Goal: Task Accomplishment & Management: Use online tool/utility

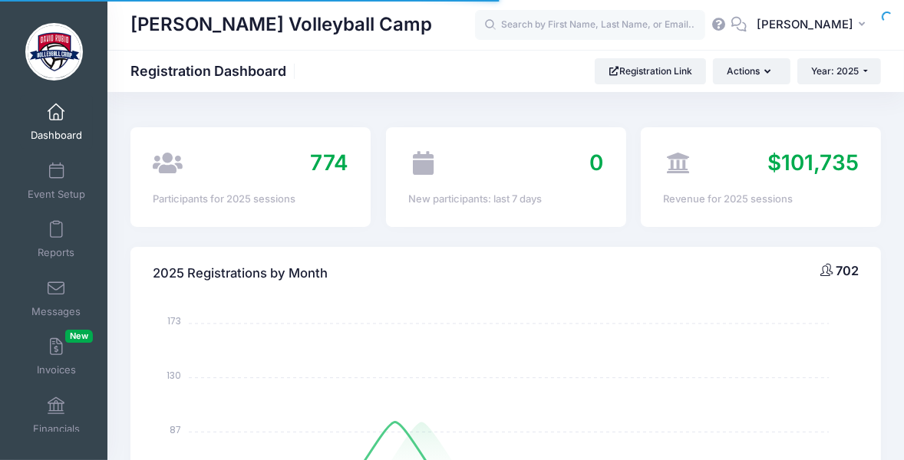
select select
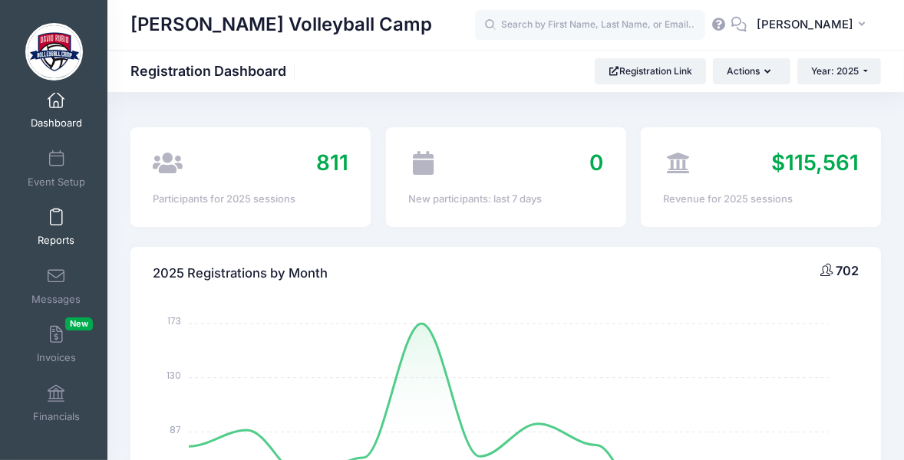
click at [56, 214] on span at bounding box center [56, 218] width 0 height 17
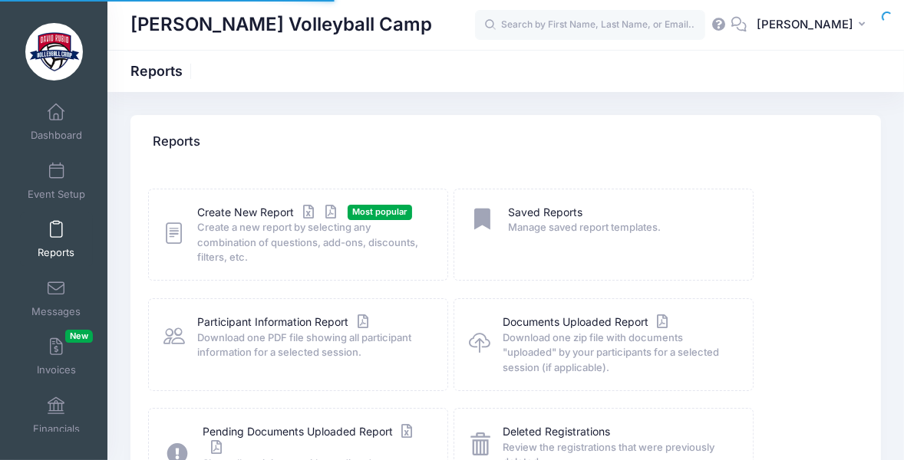
scroll to position [12, 0]
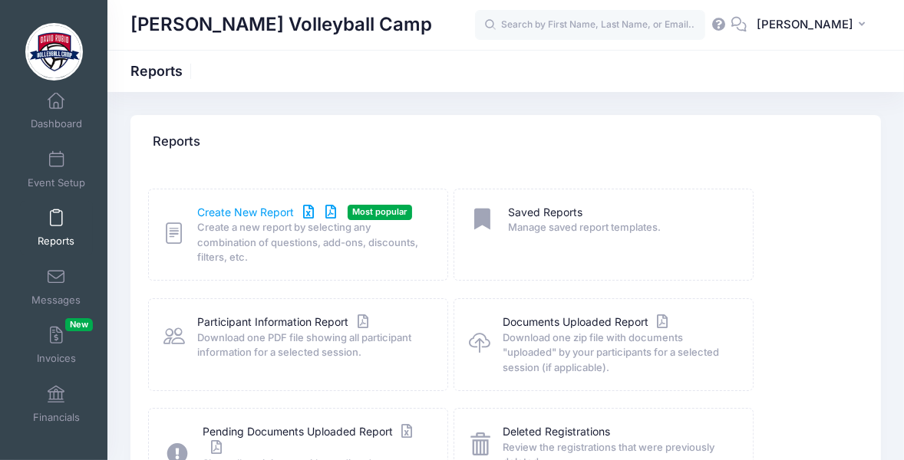
click at [289, 210] on link "Create New Report" at bounding box center [269, 213] width 143 height 16
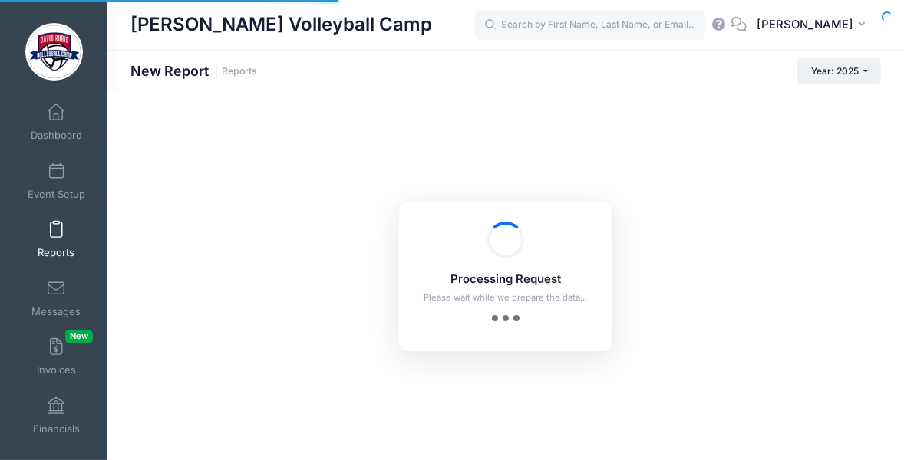
scroll to position [12, 0]
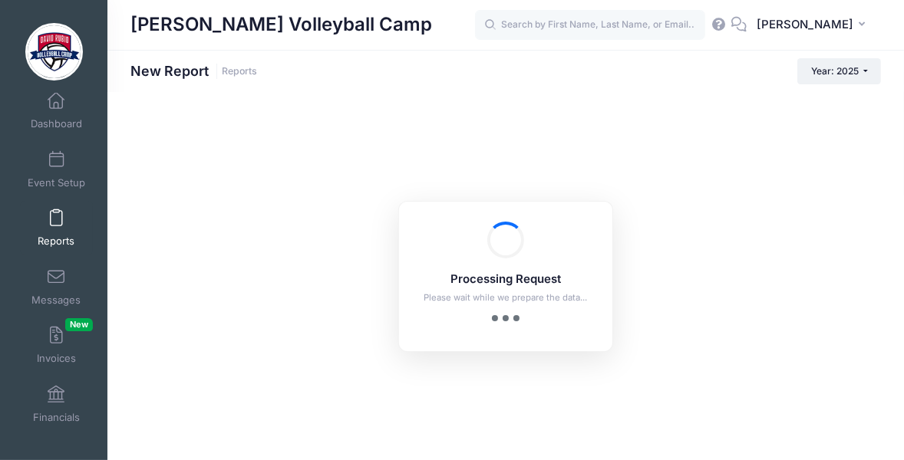
checkbox input "true"
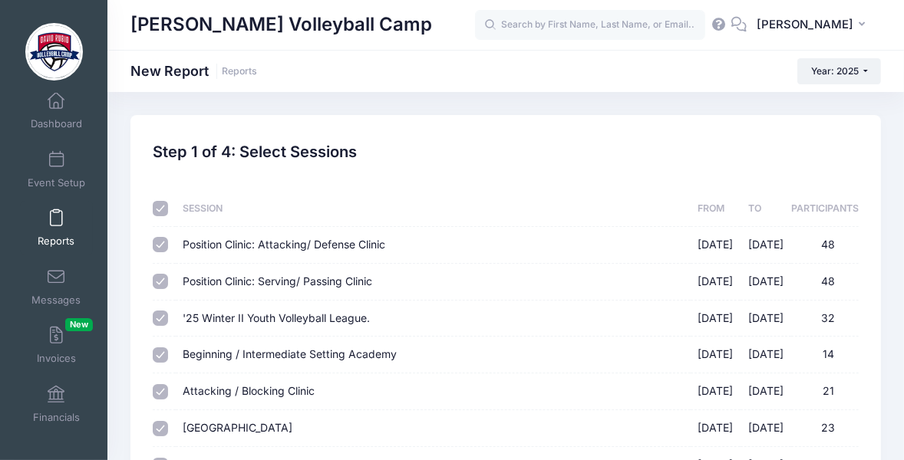
click at [163, 206] on input "checkbox" at bounding box center [160, 208] width 15 height 15
checkbox input "false"
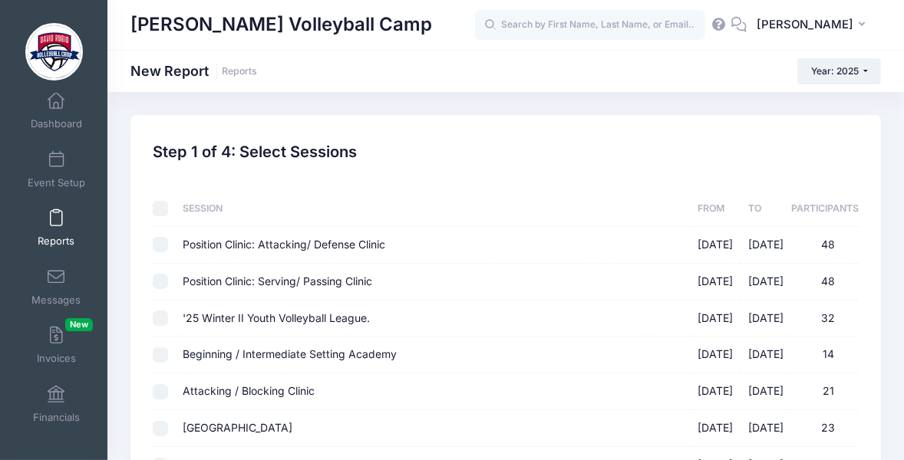
checkbox input "false"
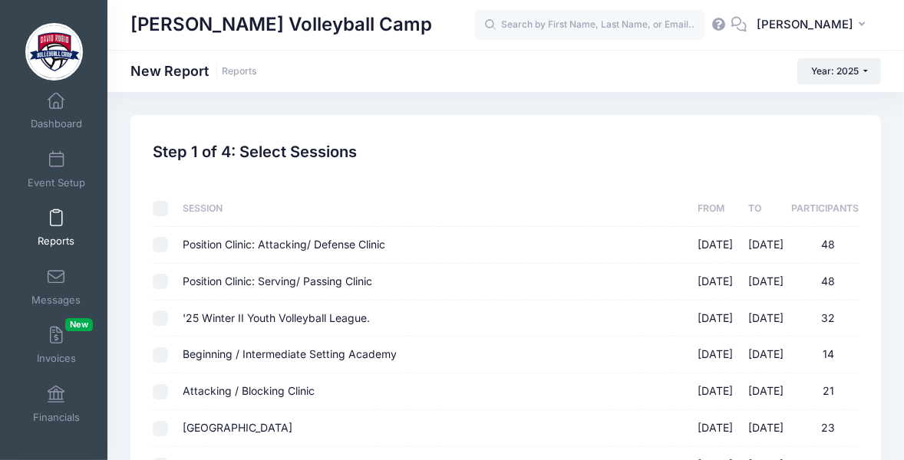
checkbox input "false"
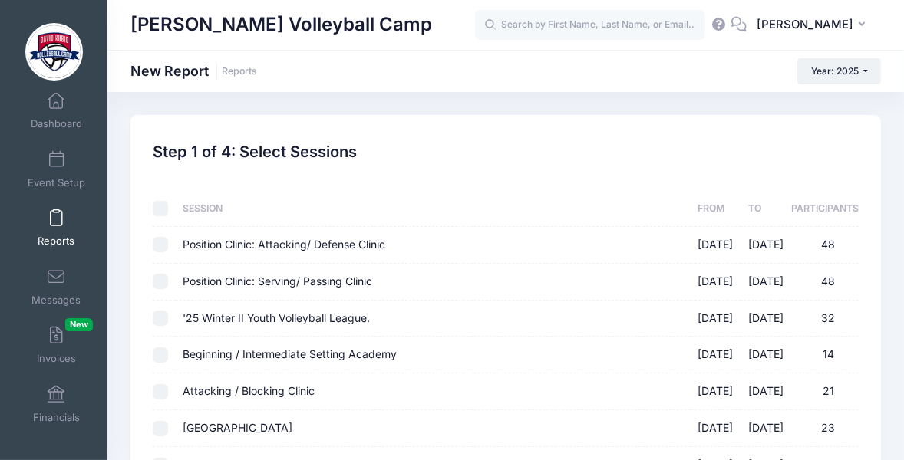
checkbox input "false"
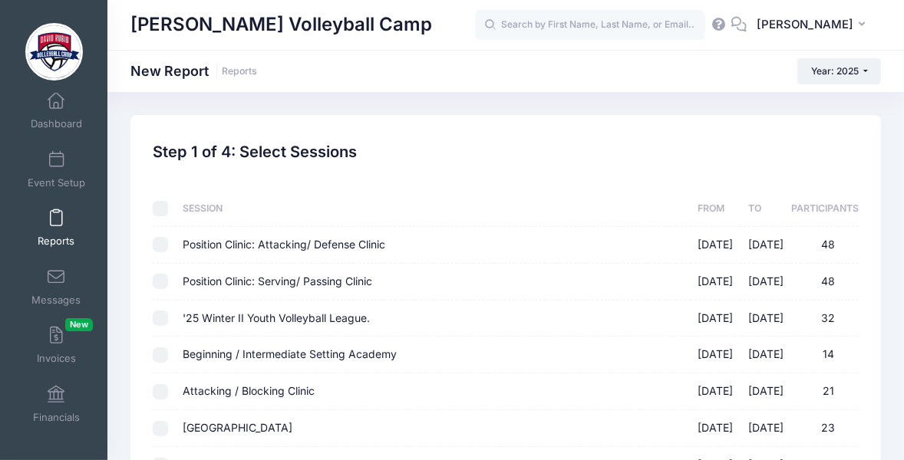
checkbox input "false"
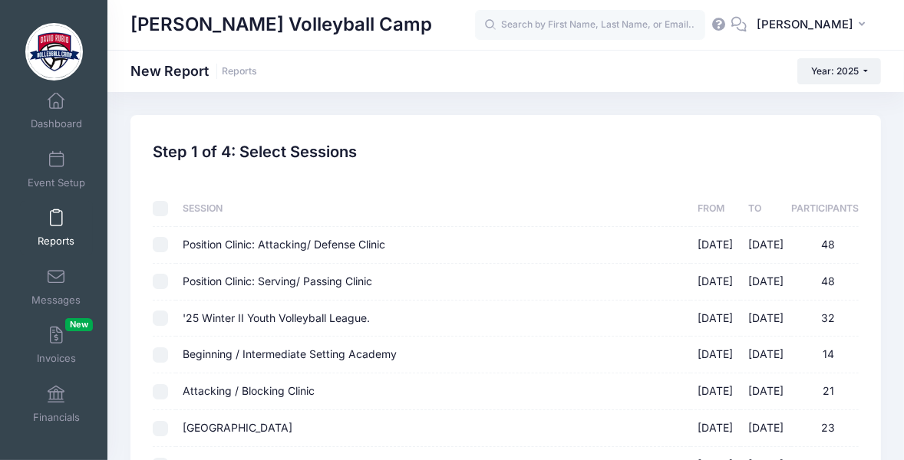
checkbox input "false"
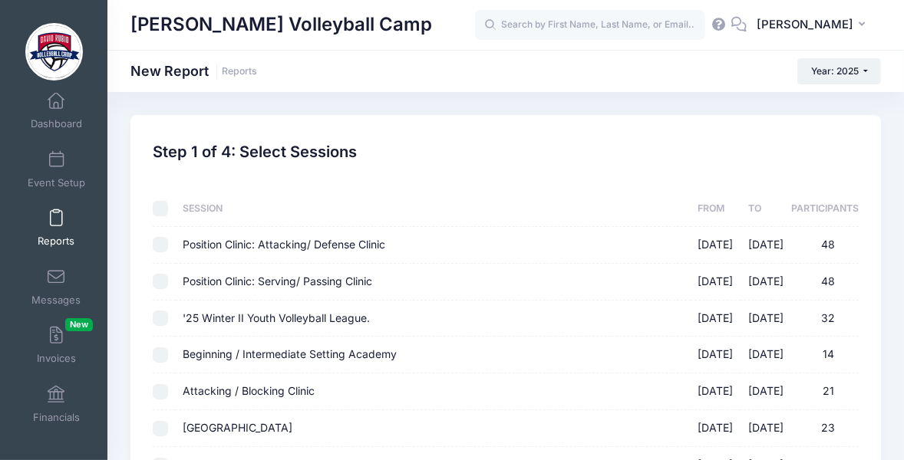
checkbox input "false"
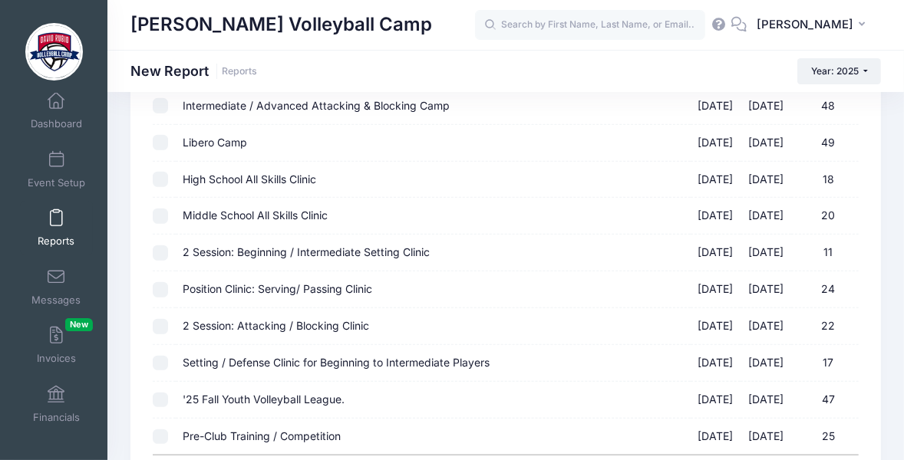
scroll to position [1025, 0]
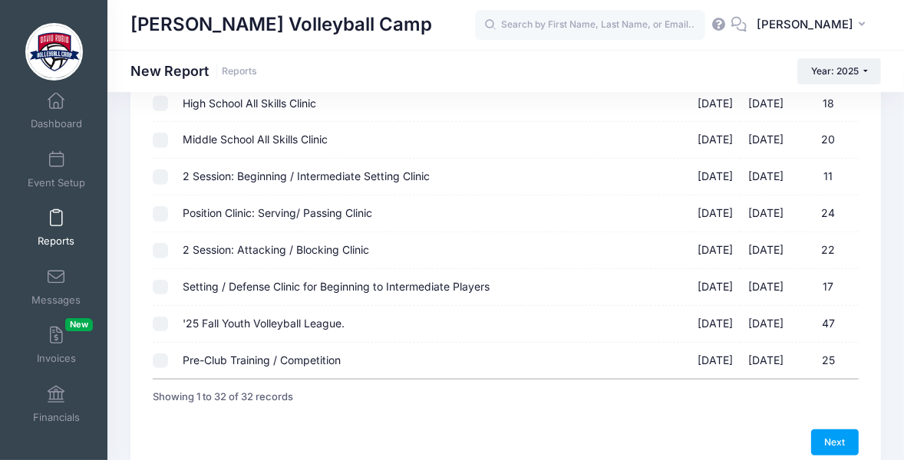
click at [159, 321] on input "'25 Fall Youth Volleyball League. 09/02/2025 - 10/30/2025 47" at bounding box center [160, 324] width 15 height 15
checkbox input "true"
click at [158, 370] on td at bounding box center [164, 361] width 22 height 36
click at [160, 361] on input "Pre-Club Training / Competition 09/22/2025 - 10/29/2025 25" at bounding box center [160, 361] width 15 height 15
checkbox input "true"
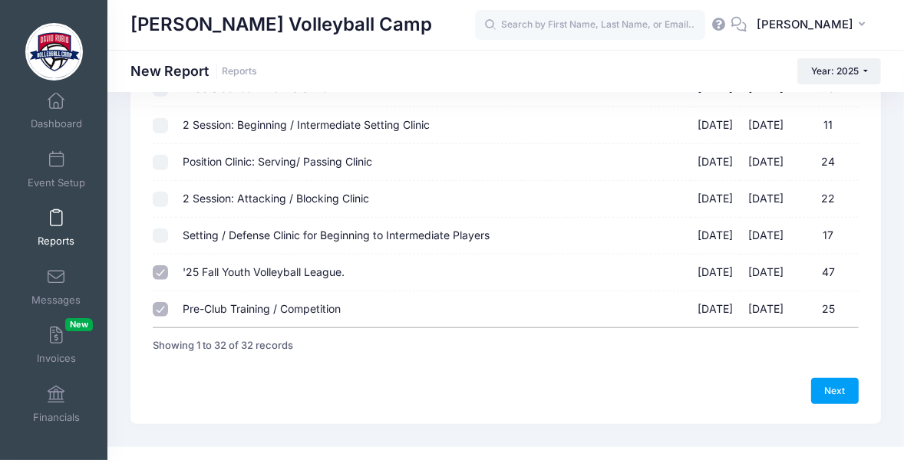
scroll to position [1096, 0]
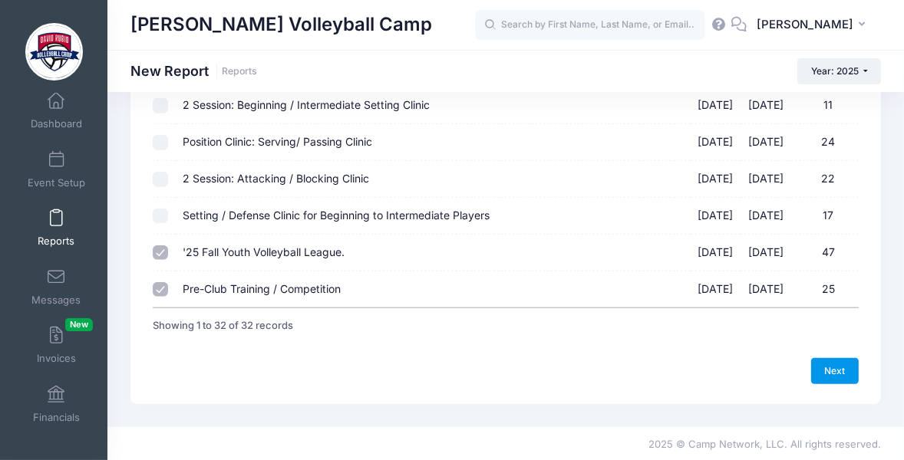
click at [821, 368] on link "Next" at bounding box center [835, 371] width 48 height 26
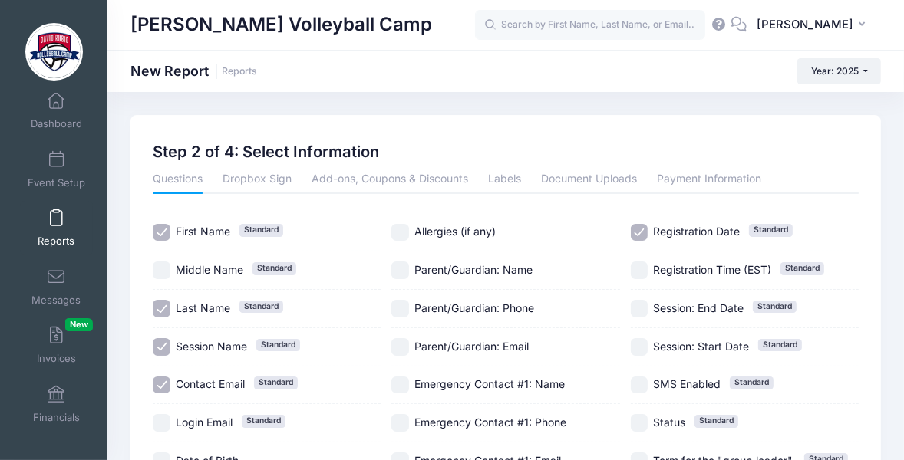
click at [163, 229] on input "First Name Standard" at bounding box center [162, 233] width 18 height 18
checkbox input "false"
click at [157, 314] on input "Last Name Standard" at bounding box center [162, 309] width 18 height 18
checkbox input "false"
click at [157, 362] on div "Session Name Standard" at bounding box center [267, 347] width 228 height 38
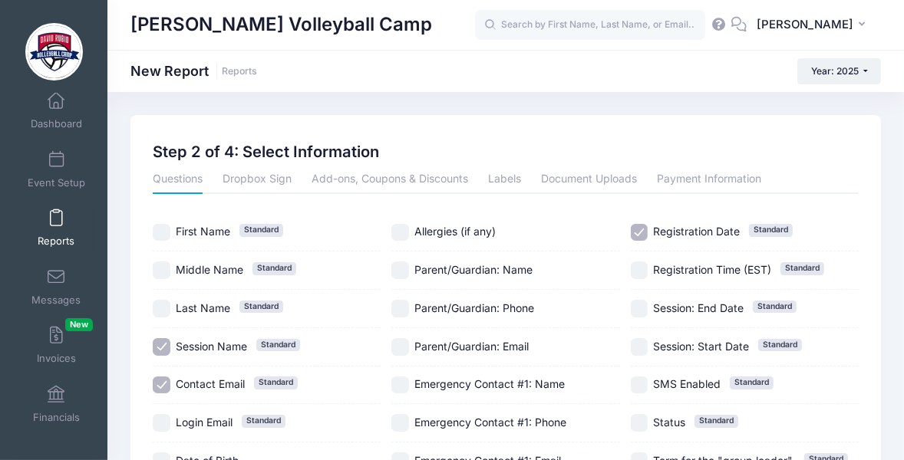
checkbox input "false"
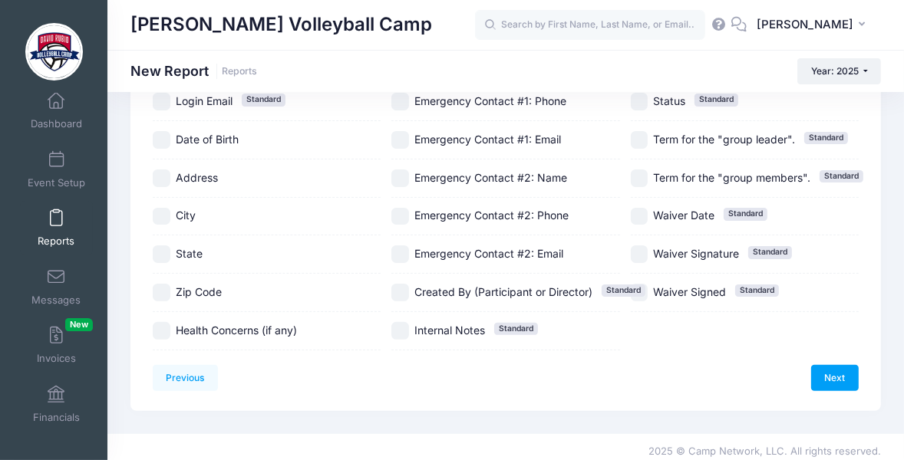
scroll to position [329, 0]
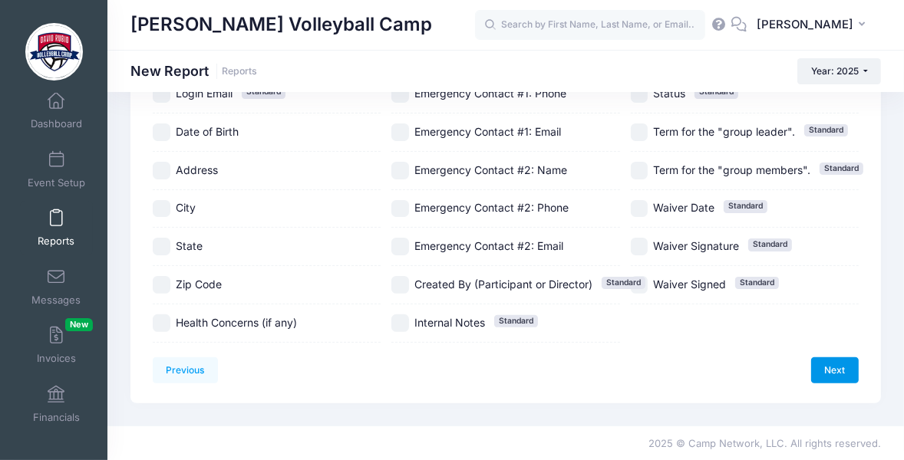
click at [843, 371] on link "Next" at bounding box center [835, 371] width 48 height 26
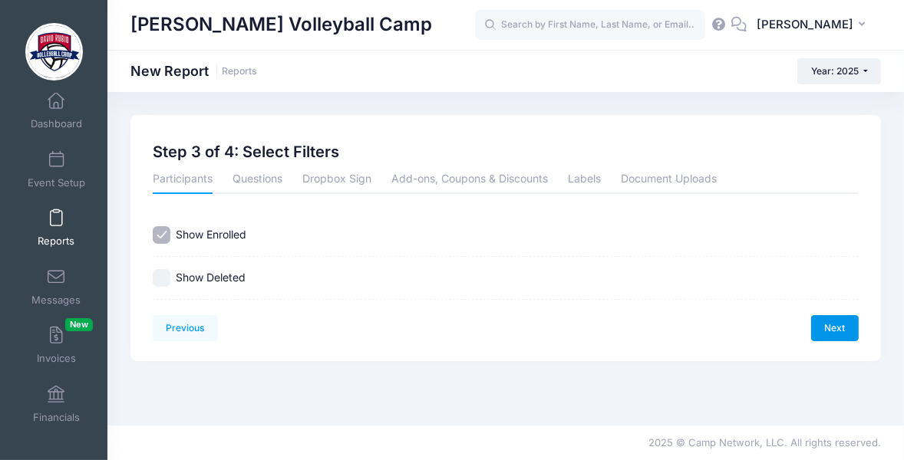
click at [843, 371] on div "Previous Next Step 3 of 4: Select Filters 1 Select Sessions 2 Select Informatio…" at bounding box center [505, 259] width 797 height 288
click at [840, 330] on link "Next" at bounding box center [835, 328] width 48 height 26
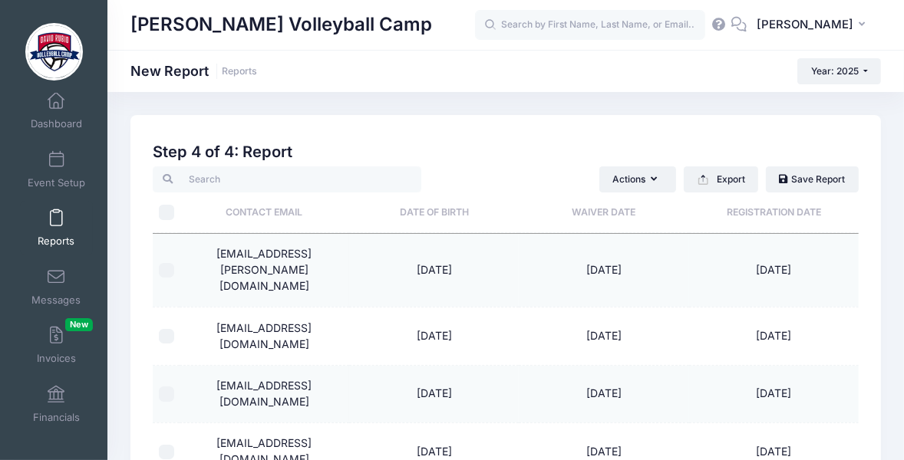
click at [606, 207] on th "Waiver Date" at bounding box center [604, 213] width 170 height 41
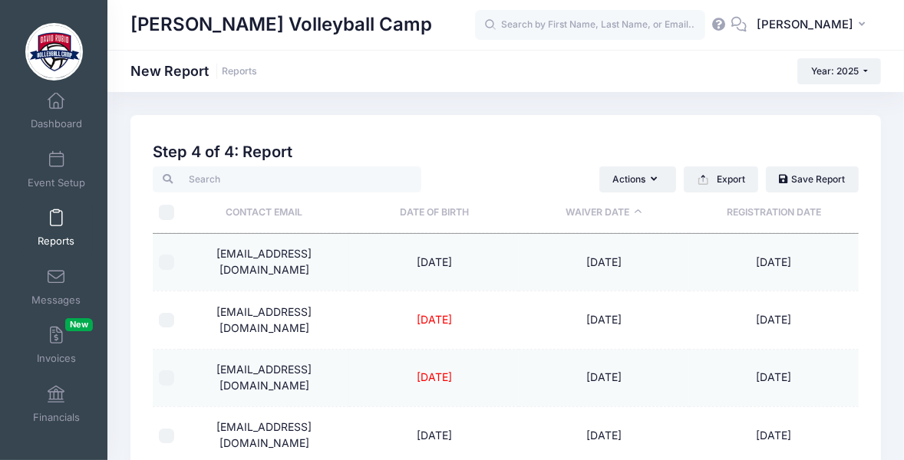
click at [583, 220] on th "Waiver Date" at bounding box center [604, 213] width 170 height 41
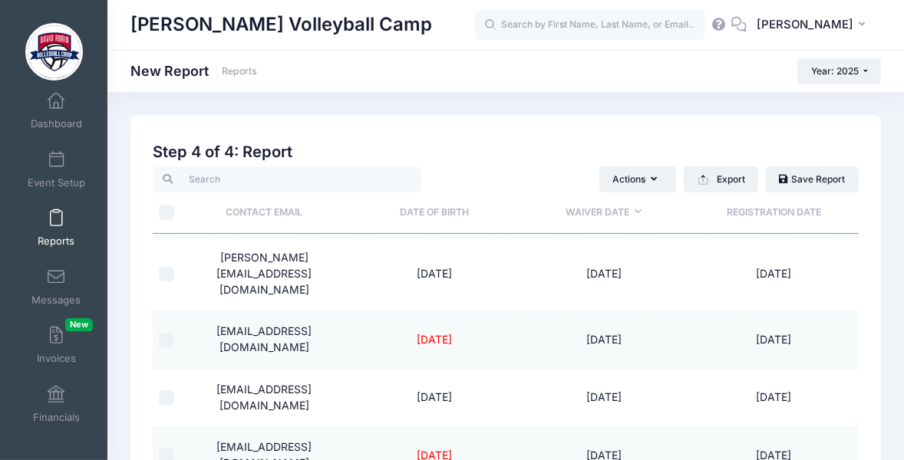
scroll to position [440, 0]
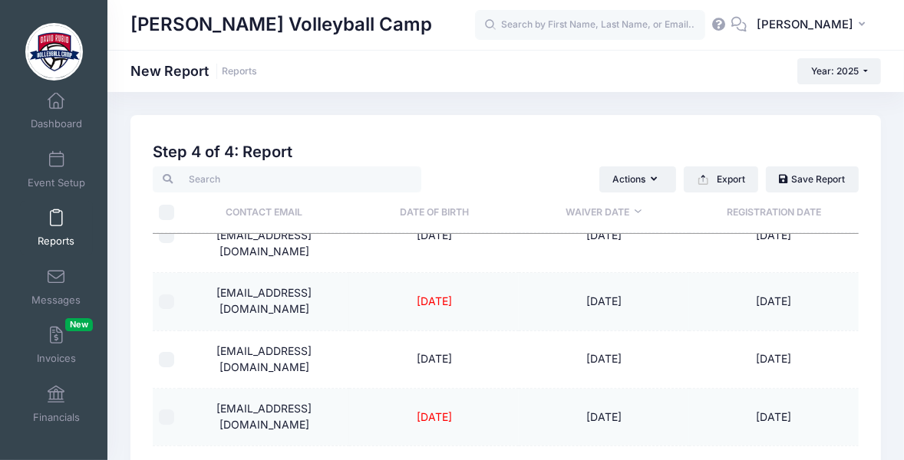
checkbox input "true"
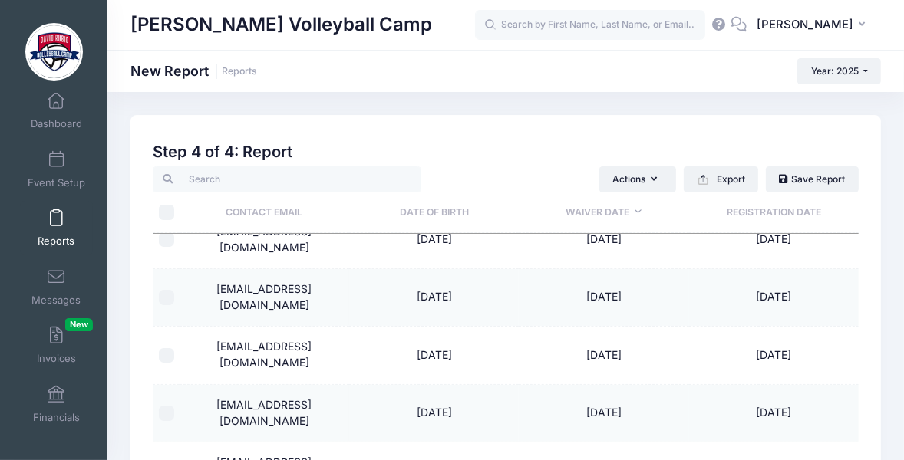
scroll to position [78, 0]
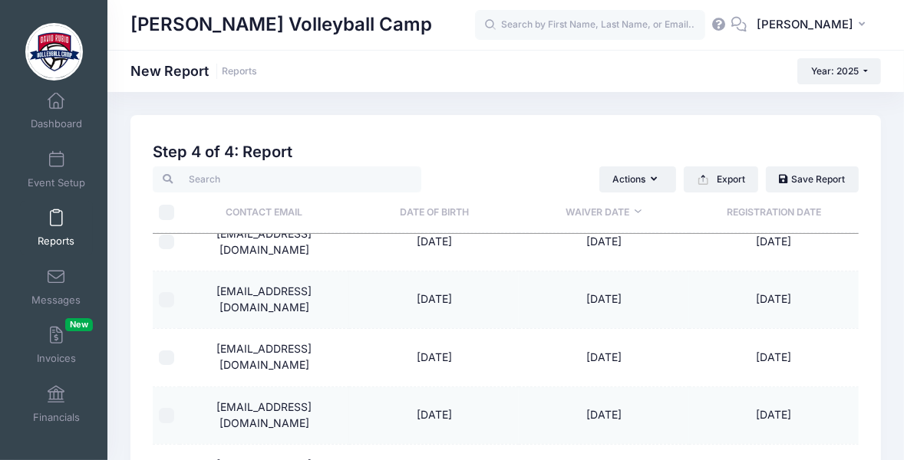
click at [167, 351] on input "checkbox" at bounding box center [166, 358] width 15 height 15
checkbox input "true"
click at [166, 408] on input "checkbox" at bounding box center [166, 415] width 15 height 15
checkbox input "true"
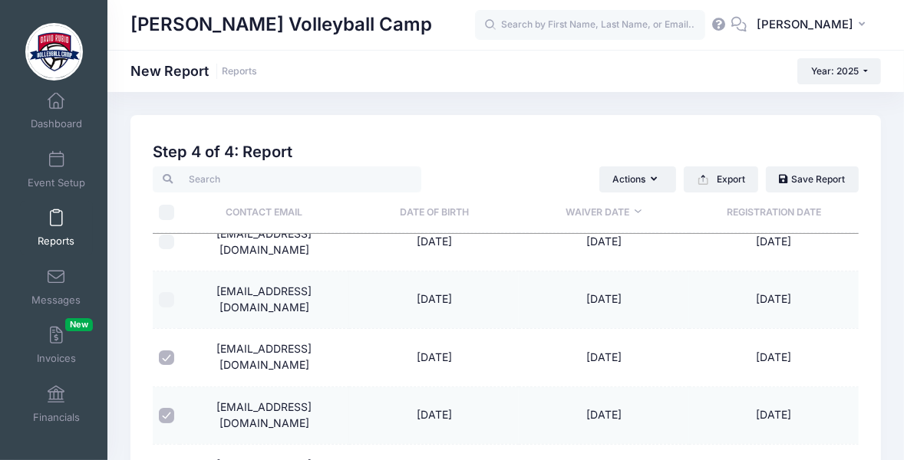
checkbox input "true"
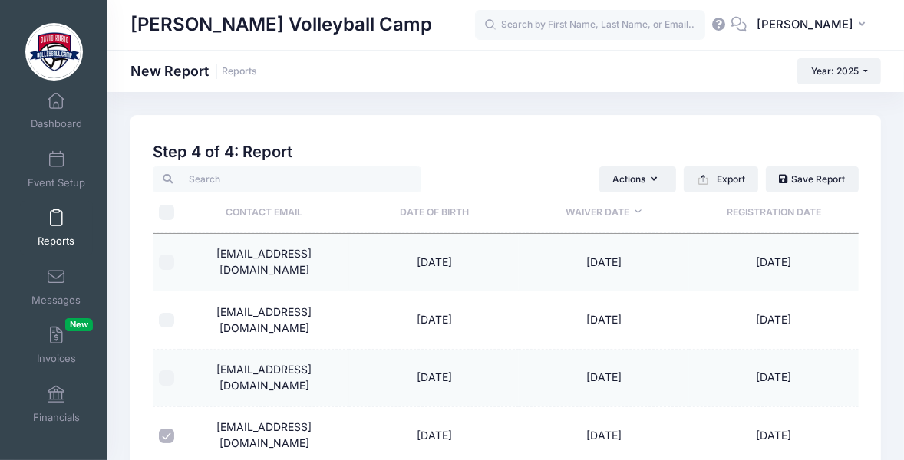
click at [169, 256] on input "checkbox" at bounding box center [166, 262] width 15 height 15
checkbox input "true"
click at [165, 313] on input "checkbox" at bounding box center [166, 320] width 15 height 15
checkbox input "true"
click at [167, 371] on input "checkbox" at bounding box center [166, 378] width 15 height 15
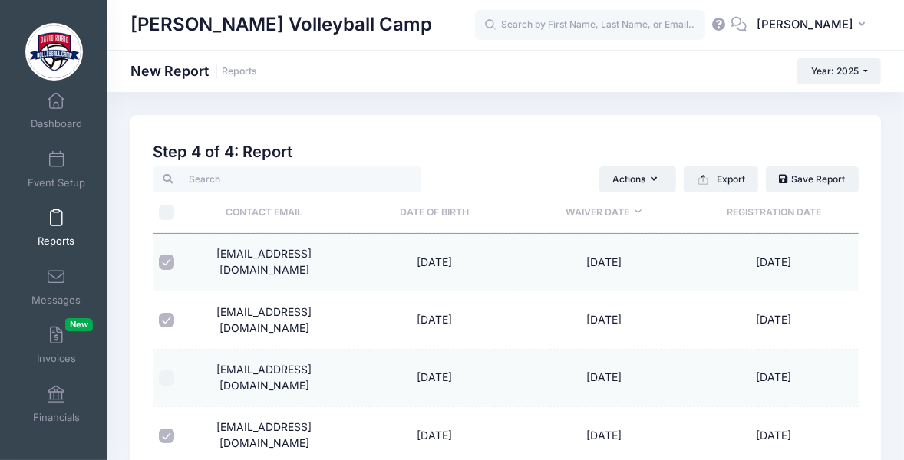
checkbox input "true"
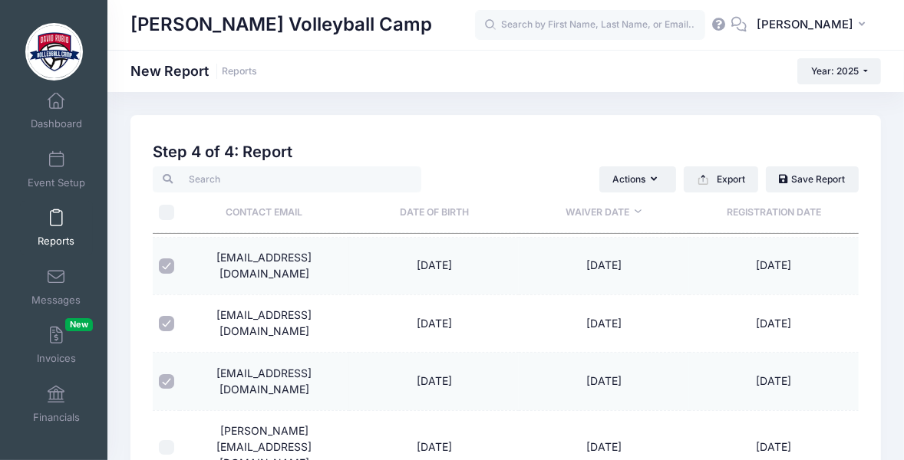
scroll to position [217, 0]
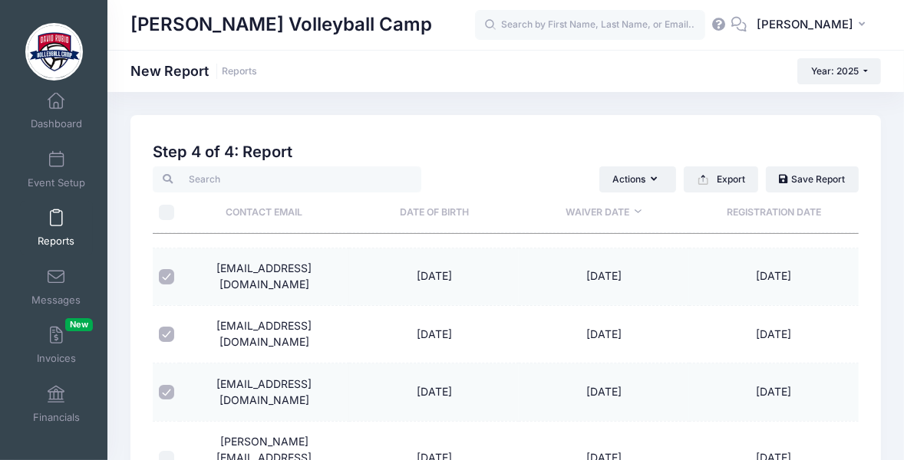
click at [165, 451] on input "checkbox" at bounding box center [166, 458] width 15 height 15
checkbox input "true"
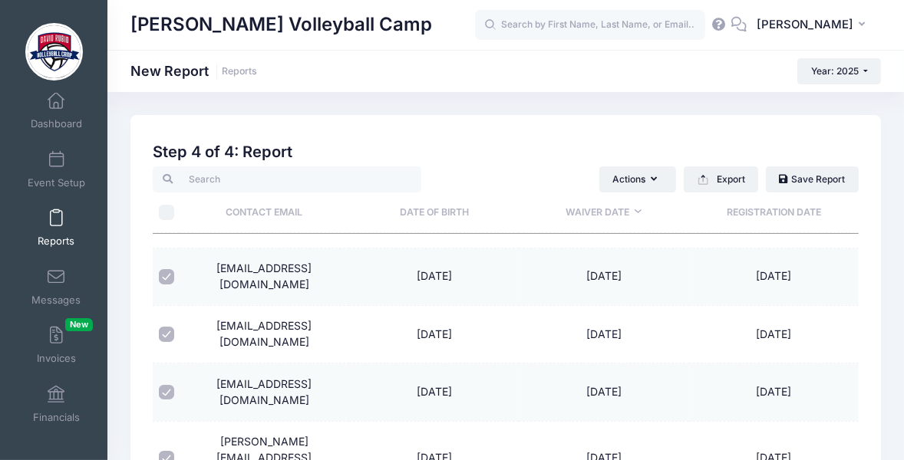
checkbox input "true"
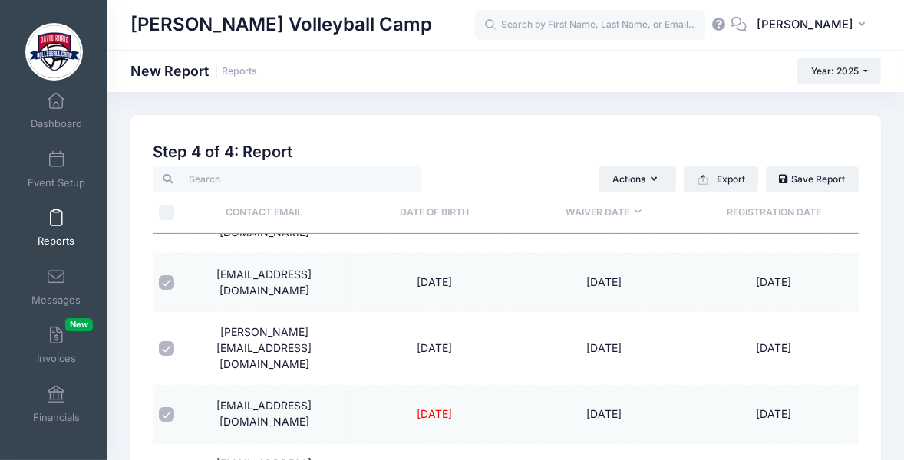
checkbox input "true"
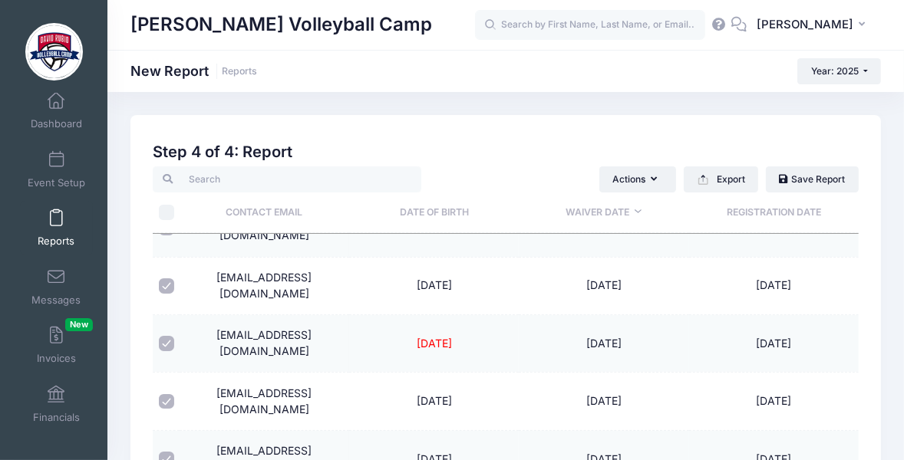
scroll to position [507, 0]
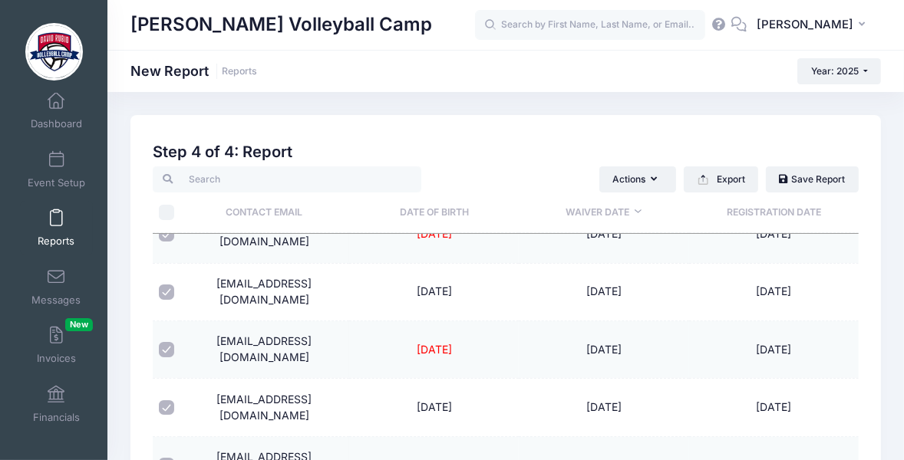
checkbox input "true"
click at [728, 183] on button "Export" at bounding box center [721, 180] width 74 height 26
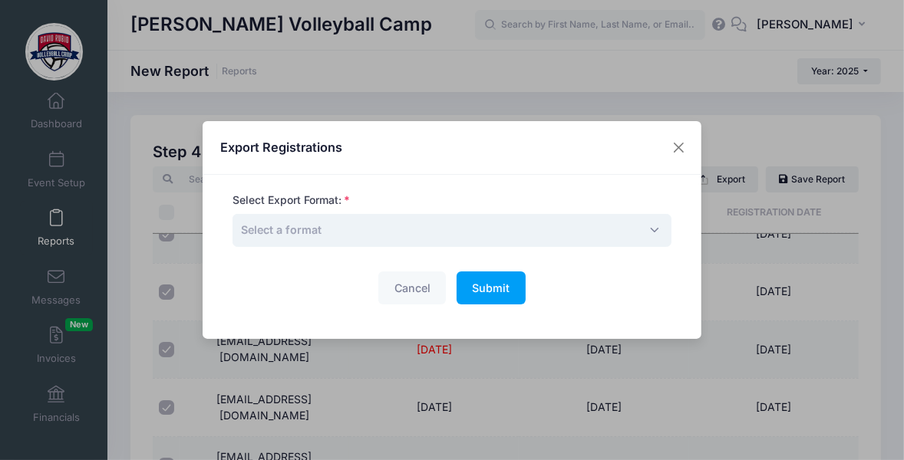
click at [365, 223] on span "Select a format" at bounding box center [452, 230] width 439 height 33
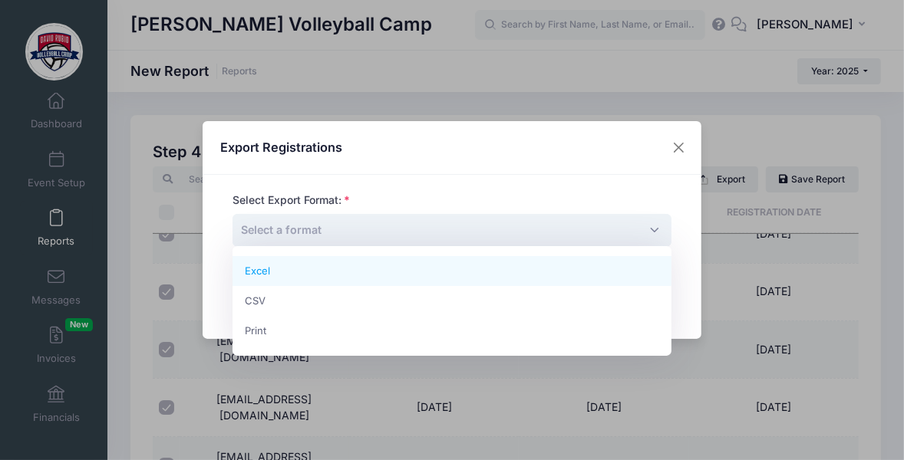
select select "excel"
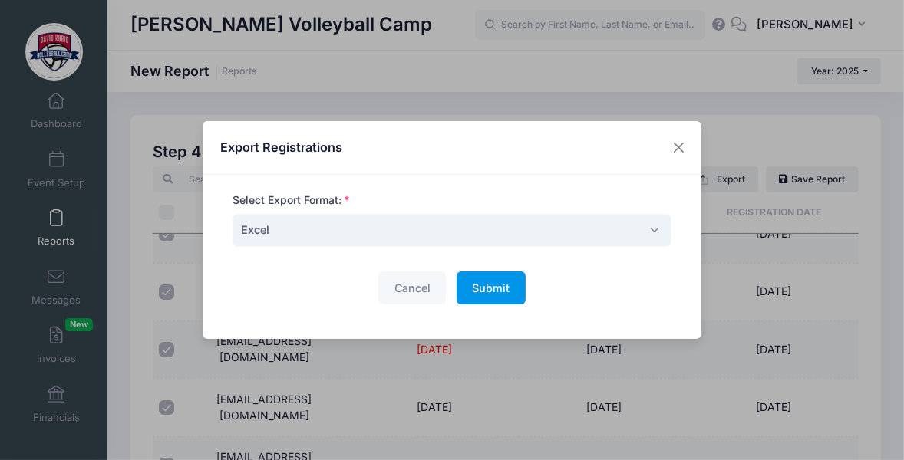
click at [497, 283] on span "Submit" at bounding box center [491, 288] width 38 height 13
